Goal: Task Accomplishment & Management: Complete application form

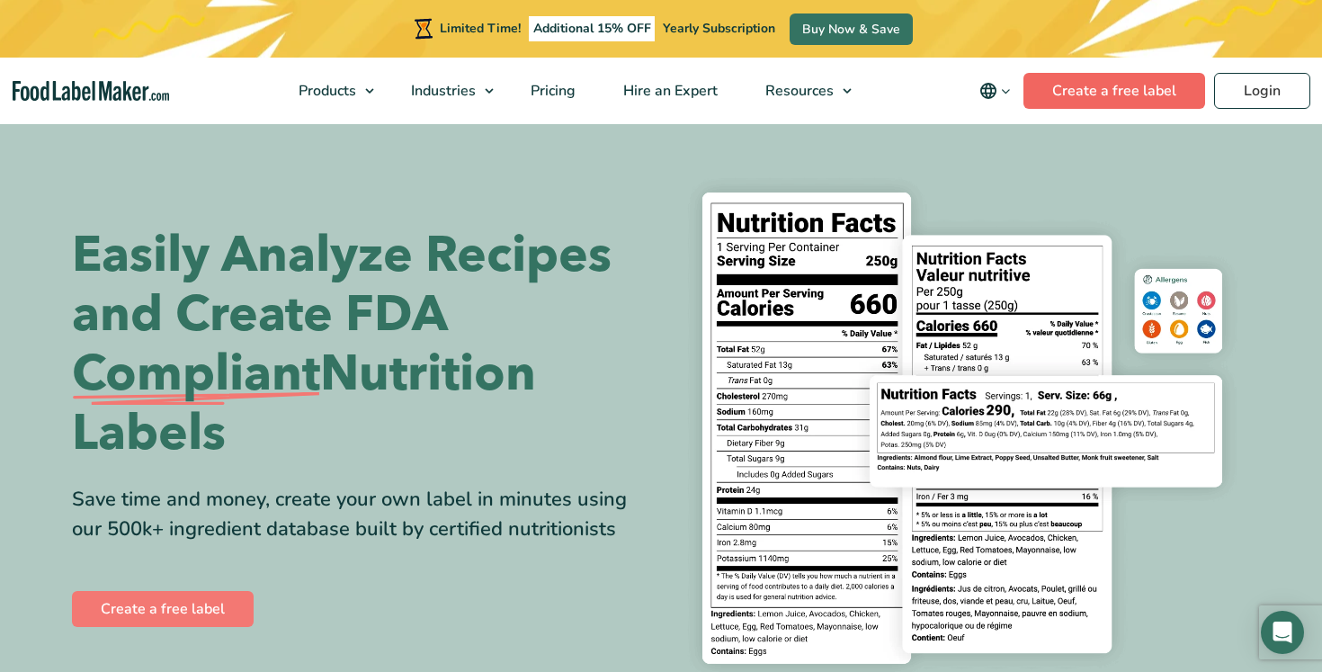
click at [1083, 87] on link "Create a free label" at bounding box center [1115, 91] width 182 height 36
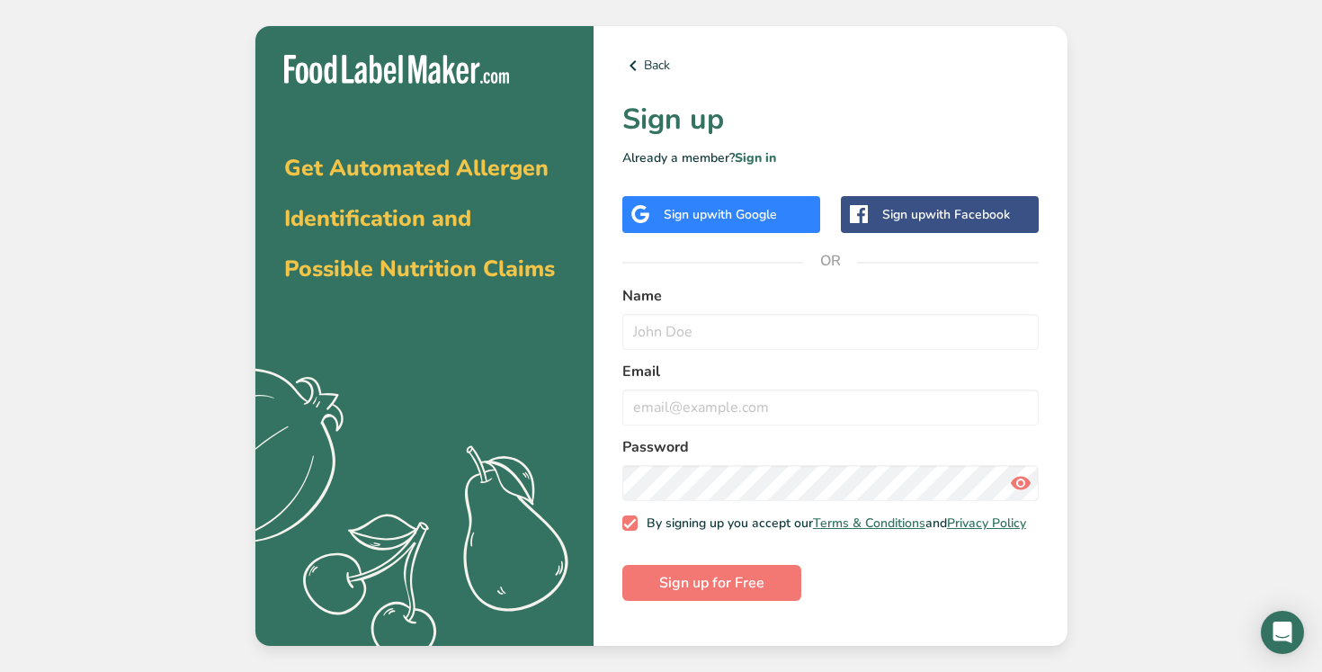
click at [894, 208] on div "Sign up with Facebook" at bounding box center [946, 214] width 128 height 19
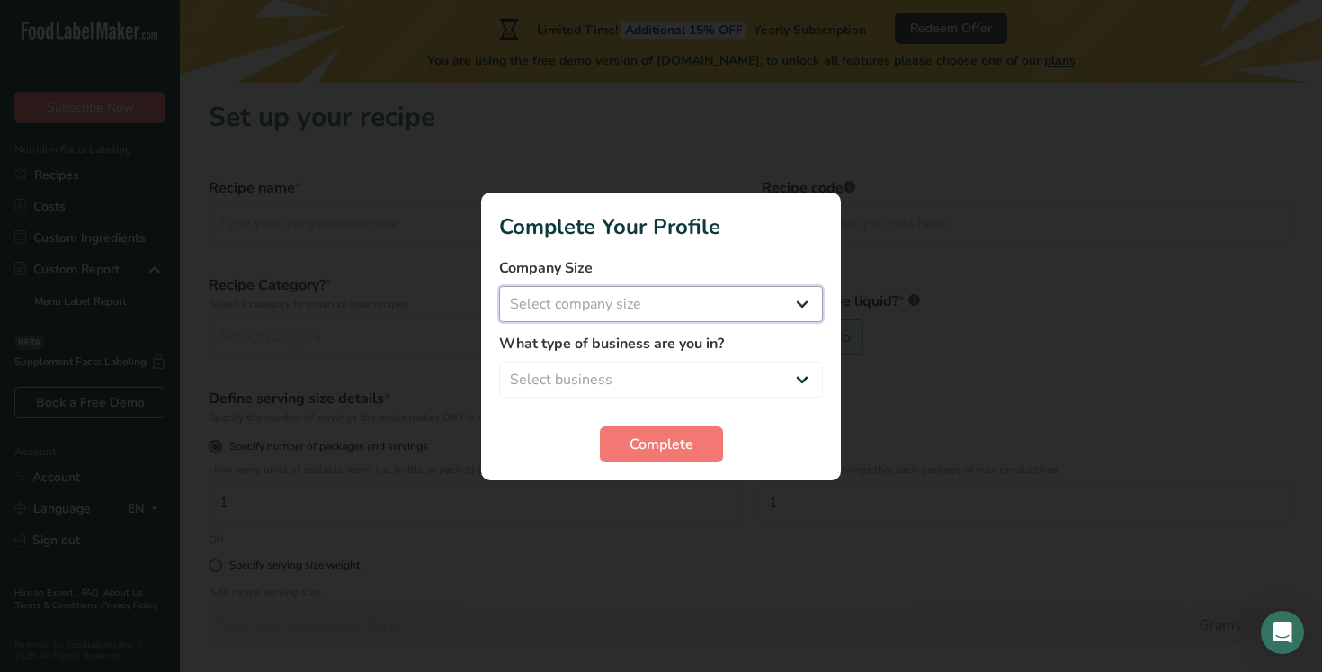
select select "1"
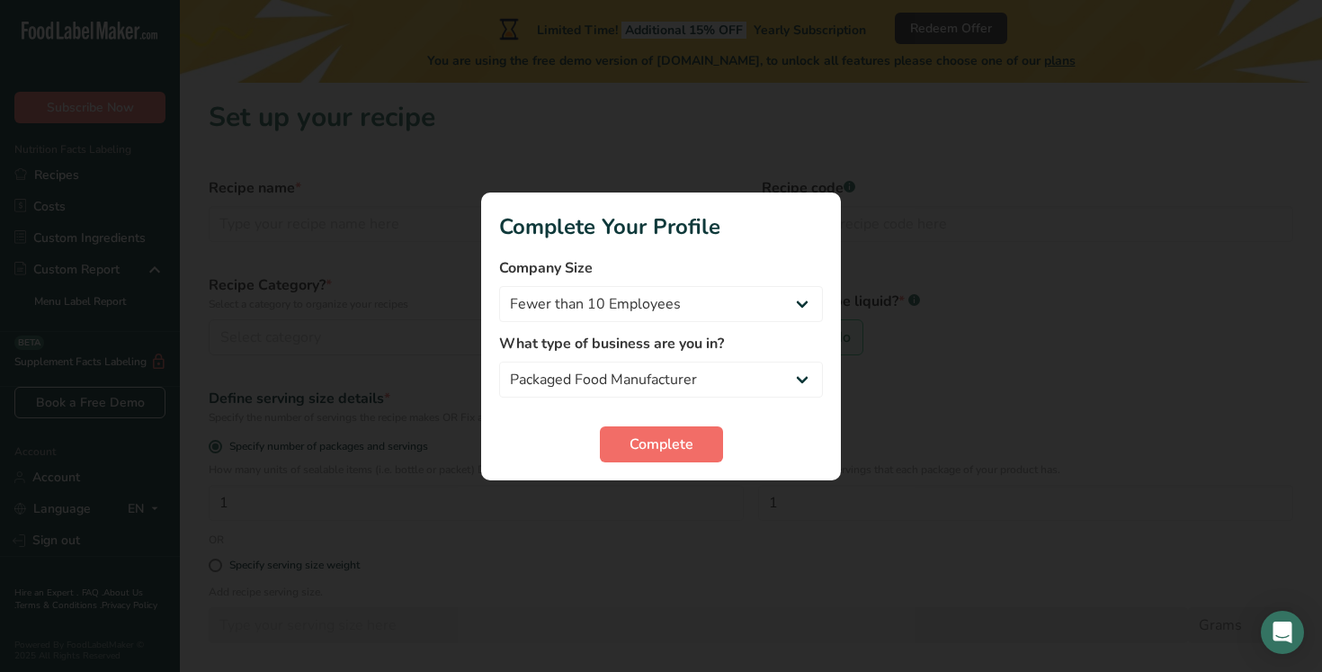
click at [666, 449] on span "Complete" at bounding box center [662, 445] width 64 height 22
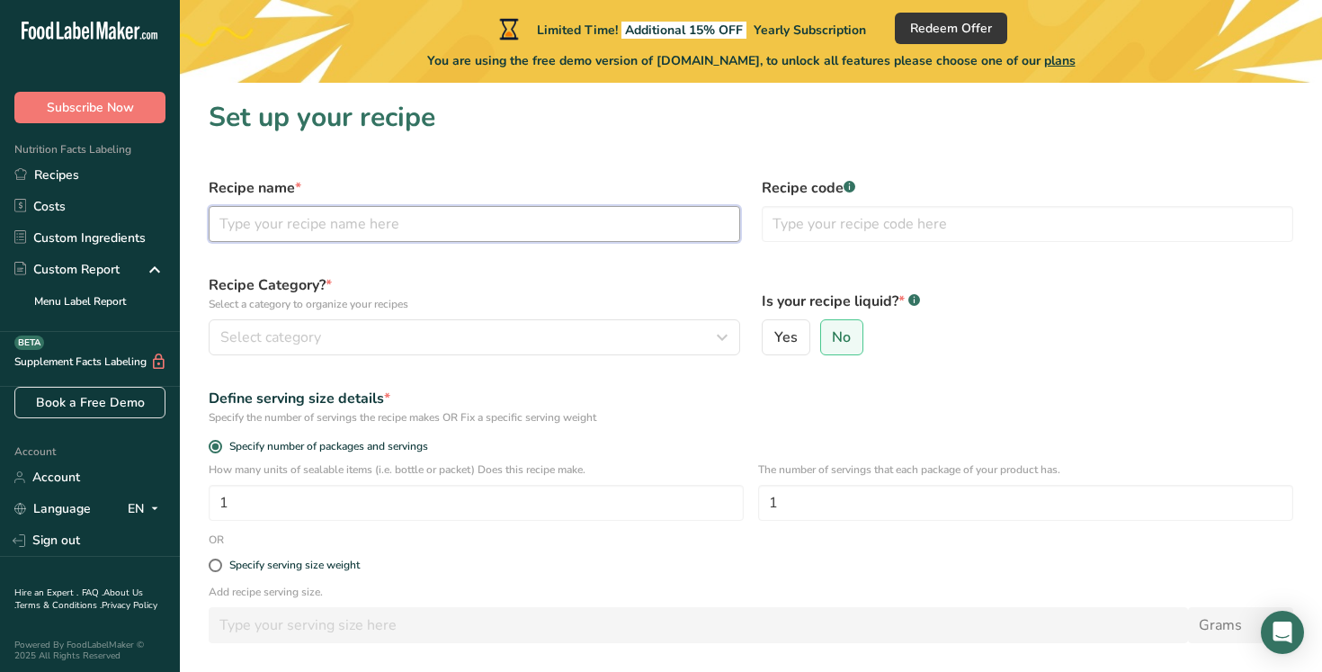
click at [416, 228] on input "text" at bounding box center [475, 224] width 532 height 36
type input "Corn Muffin Mix"
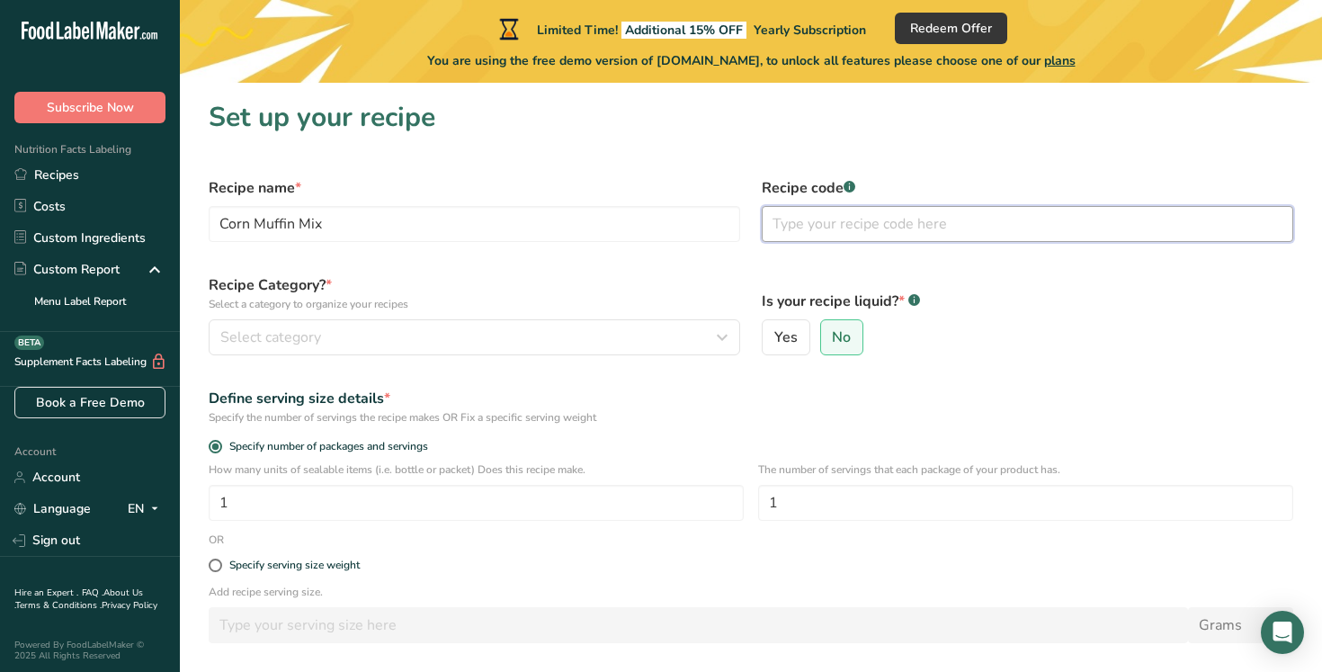
click at [838, 228] on input "text" at bounding box center [1028, 224] width 532 height 36
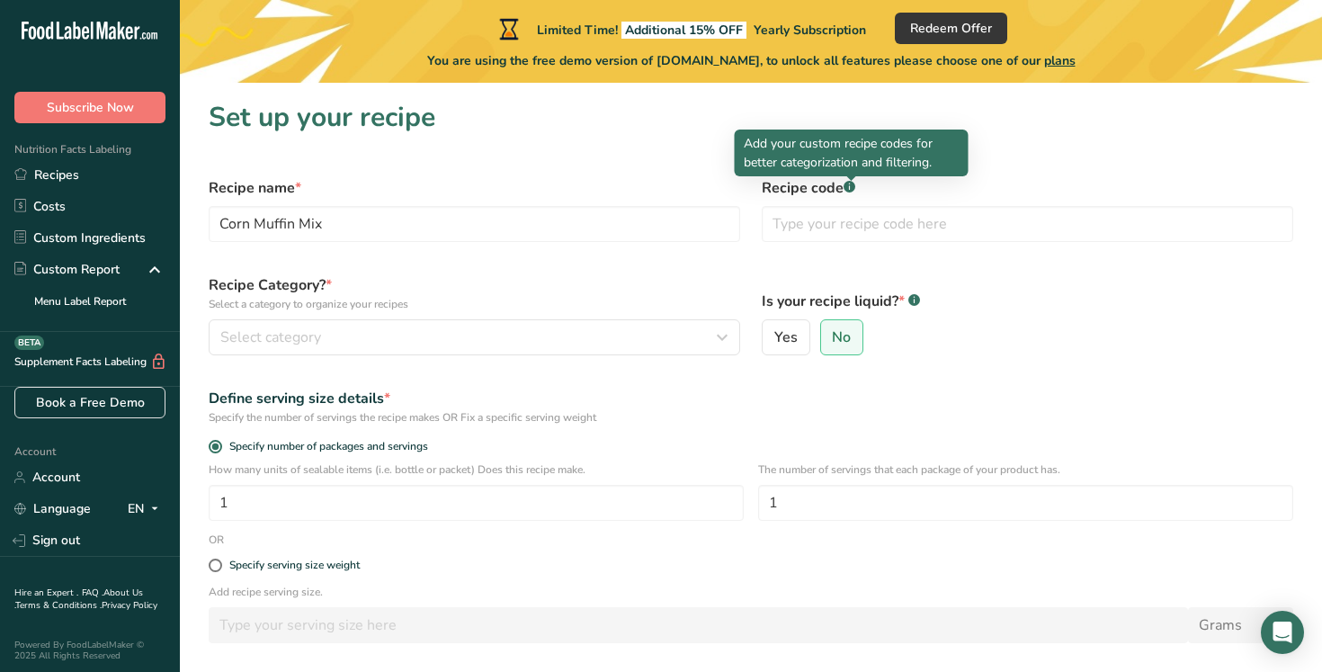
click at [849, 187] on rect at bounding box center [850, 187] width 12 height 12
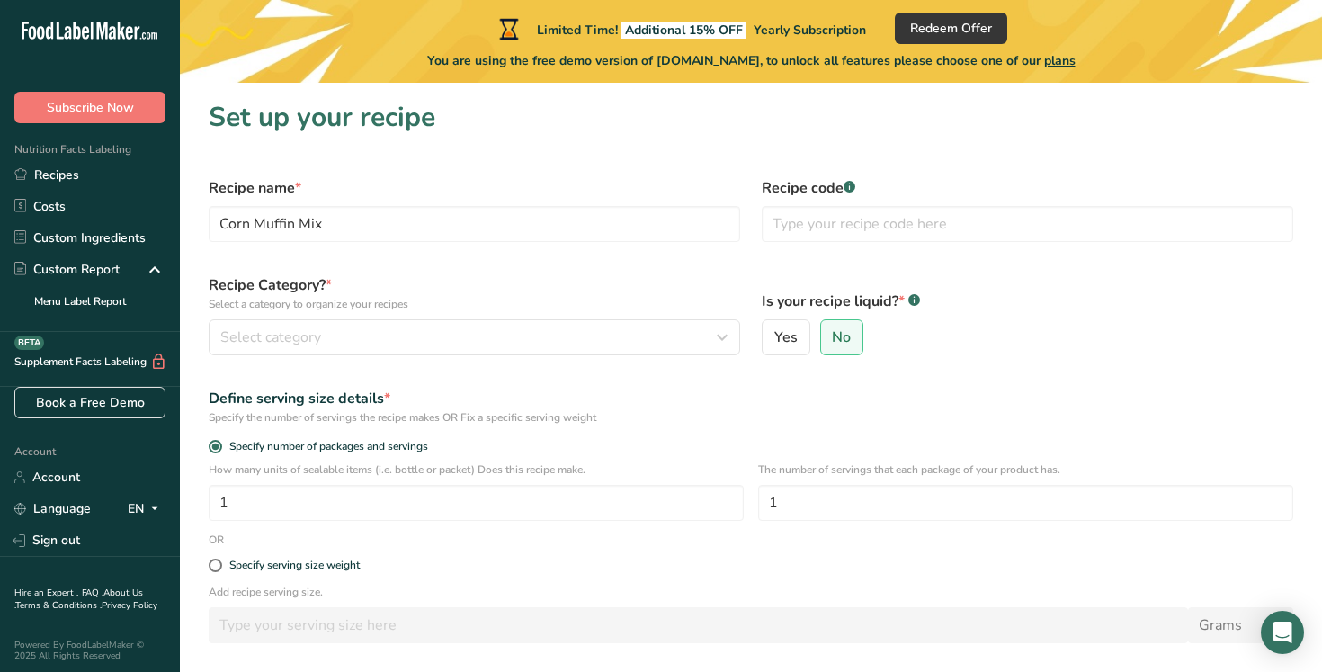
click at [849, 187] on rect at bounding box center [850, 187] width 12 height 12
click at [832, 224] on input "text" at bounding box center [1028, 224] width 532 height 36
type input "924"
click at [720, 338] on icon "button" at bounding box center [722, 337] width 22 height 32
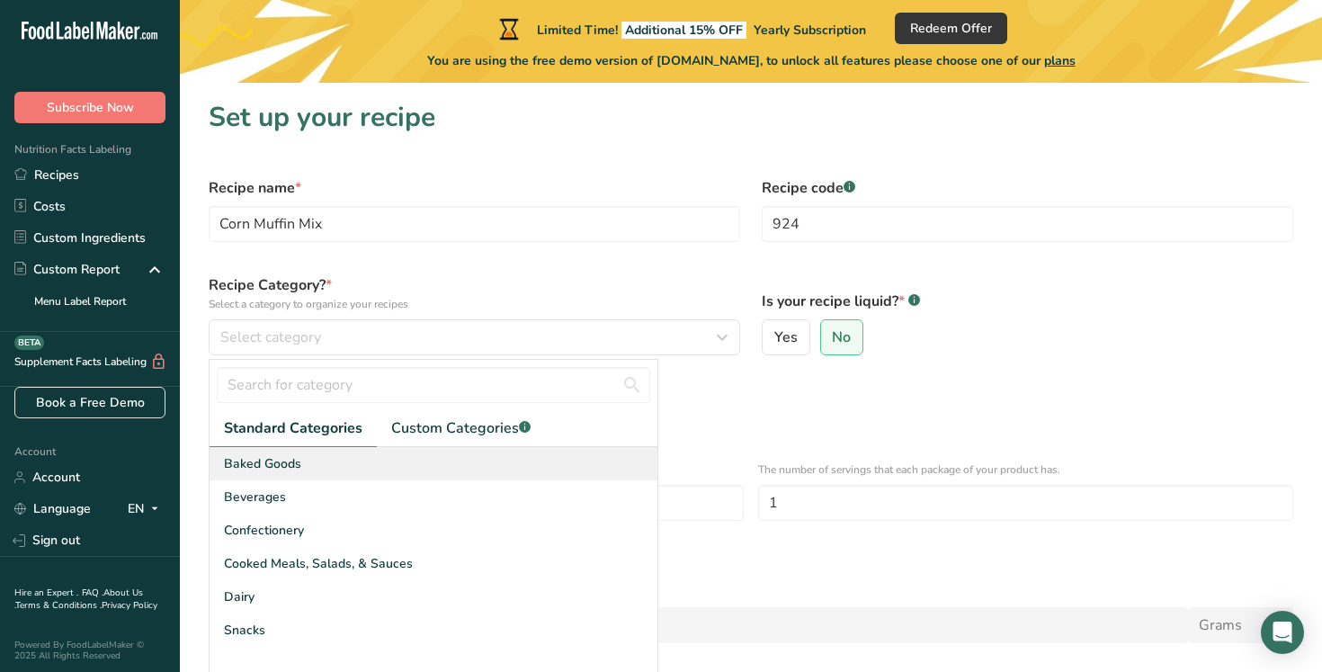
click at [589, 452] on div "Baked Goods" at bounding box center [434, 463] width 448 height 33
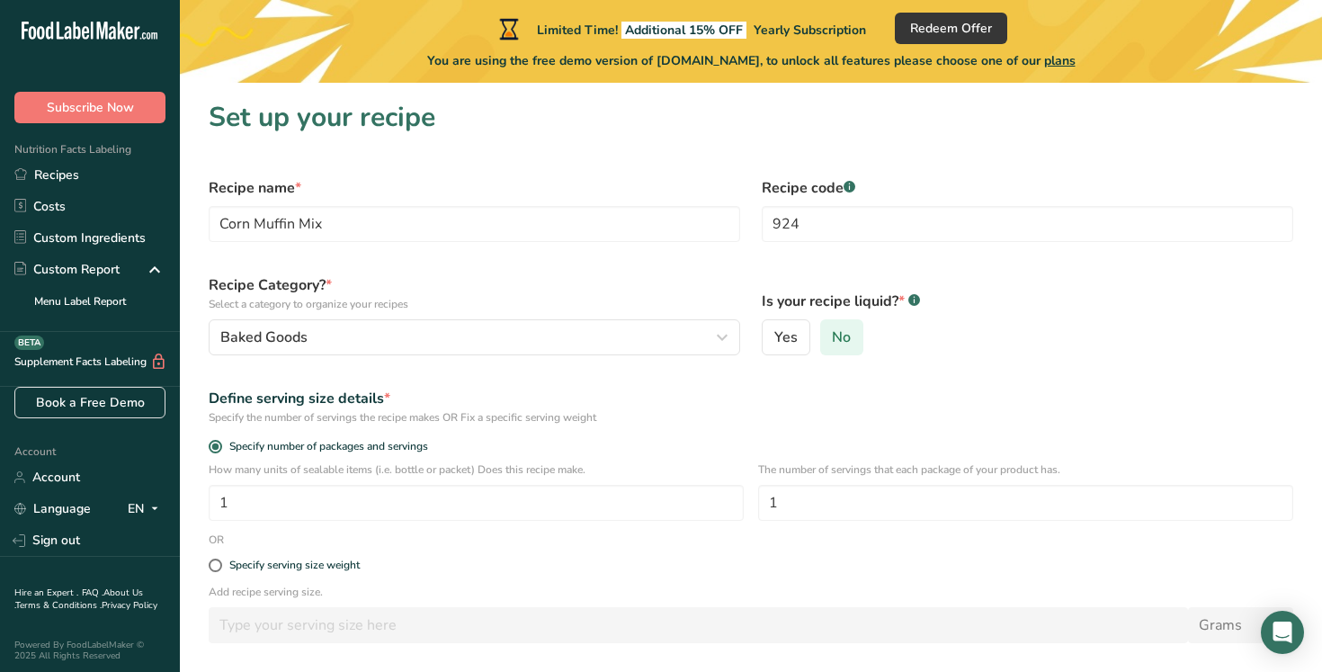
click at [842, 332] on span "No" at bounding box center [841, 337] width 19 height 18
click at [833, 332] on input "No" at bounding box center [827, 338] width 12 height 12
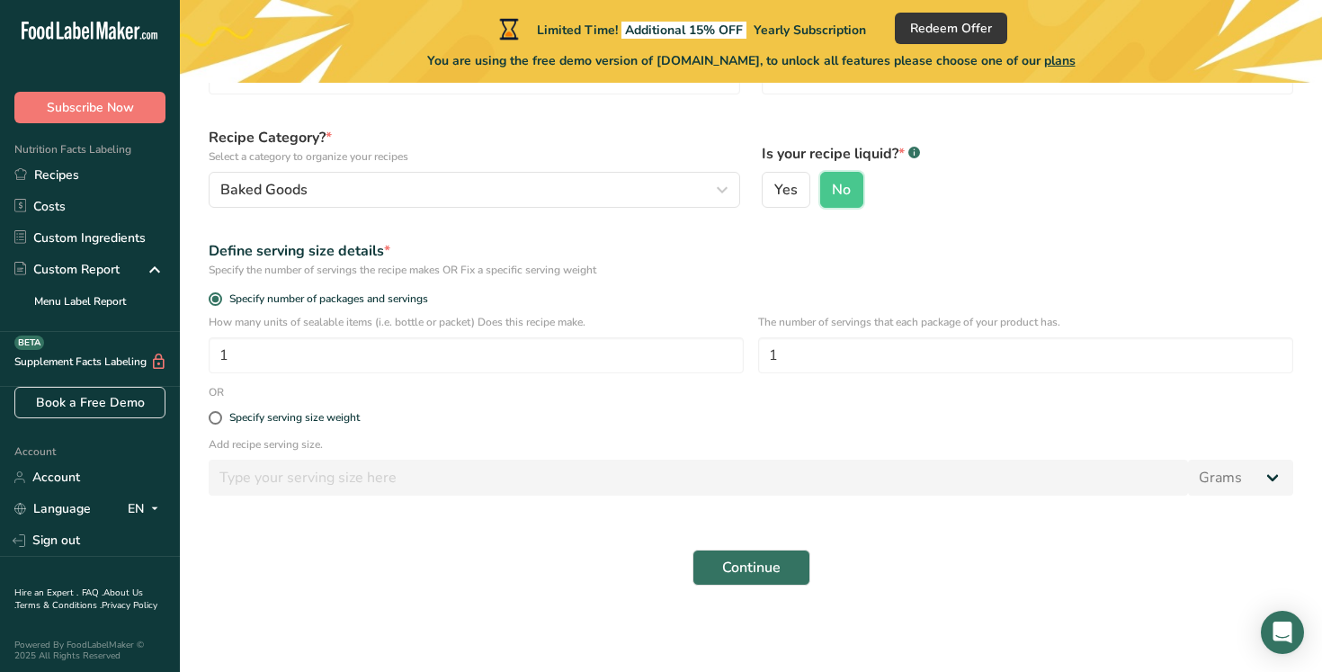
scroll to position [148, 0]
click at [222, 421] on span "Specify serving size weight" at bounding box center [291, 417] width 138 height 13
click at [220, 421] on input "Specify serving size weight" at bounding box center [215, 418] width 12 height 12
radio input "true"
radio input "false"
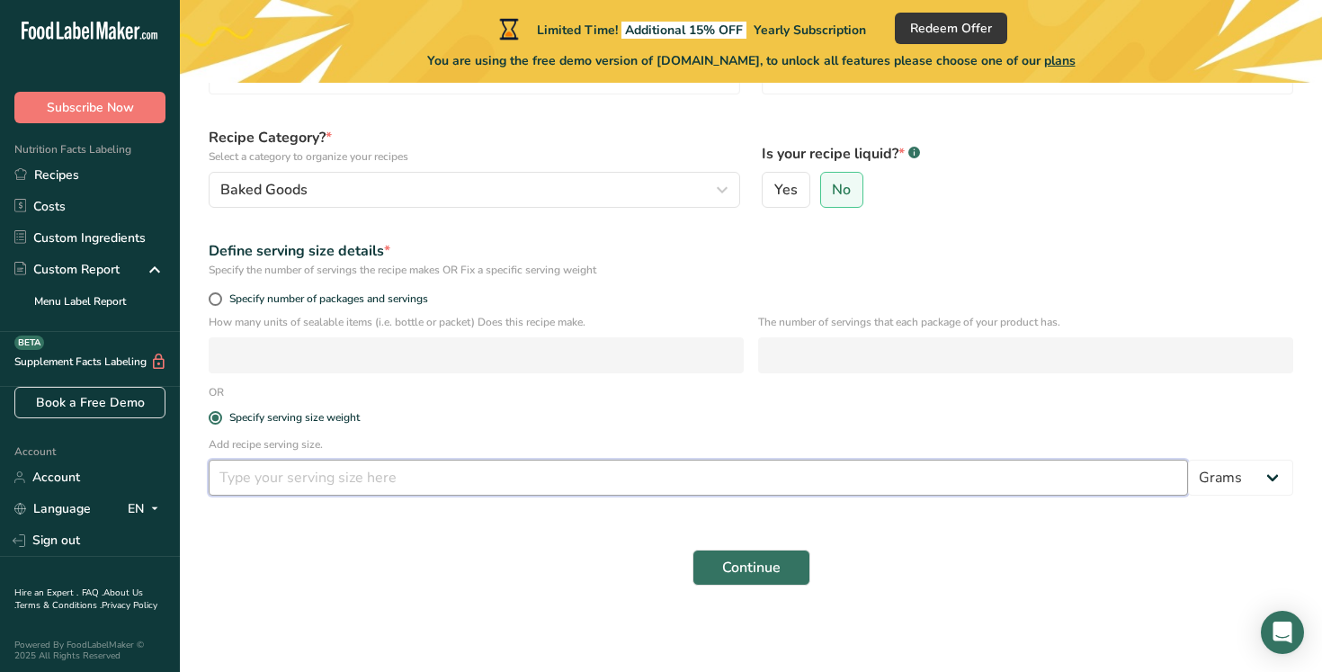
click at [388, 470] on input "number" at bounding box center [698, 478] width 979 height 36
select select "5"
